Goal: Information Seeking & Learning: Learn about a topic

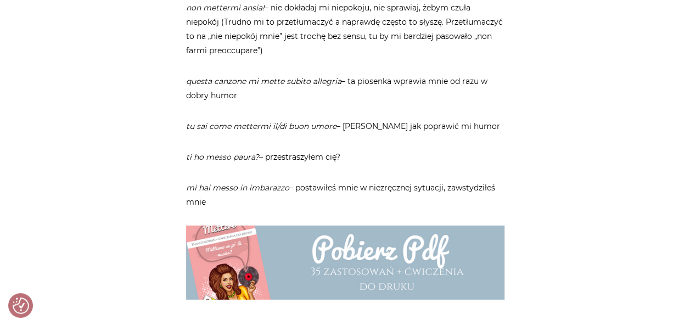
scroll to position [1718, 0]
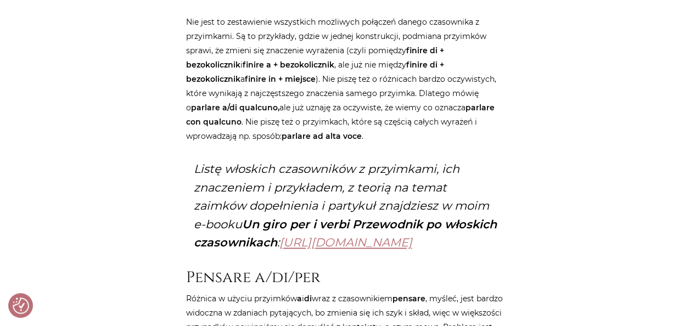
scroll to position [722, 0]
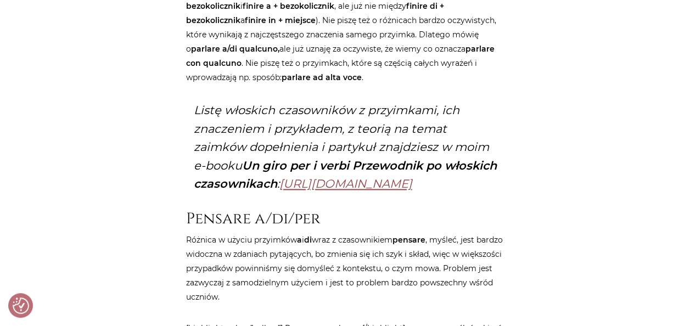
click at [360, 190] on link "https://www.wloskielove.pl/sklep/un-giro-per-i-verbi-przewodnik-po-swiecie-wlos…" at bounding box center [345, 184] width 133 height 14
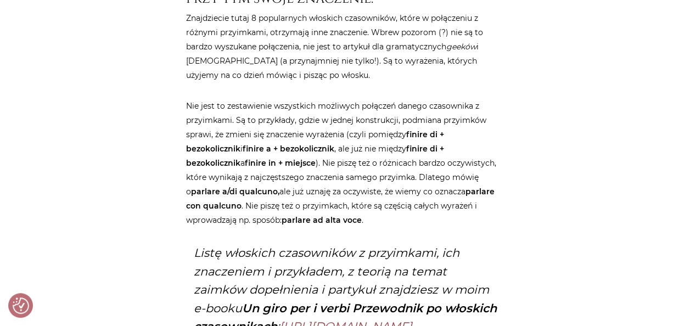
scroll to position [580, 0]
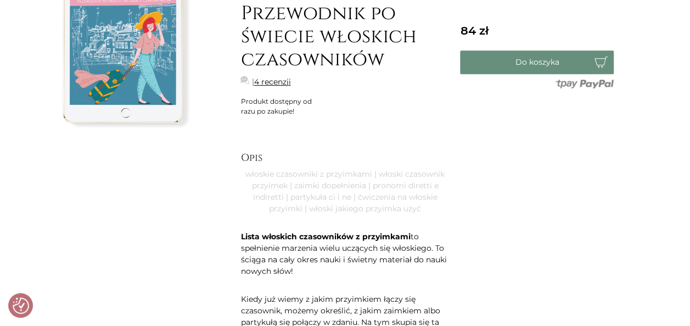
scroll to position [233, 0]
